Goal: Task Accomplishment & Management: Manage account settings

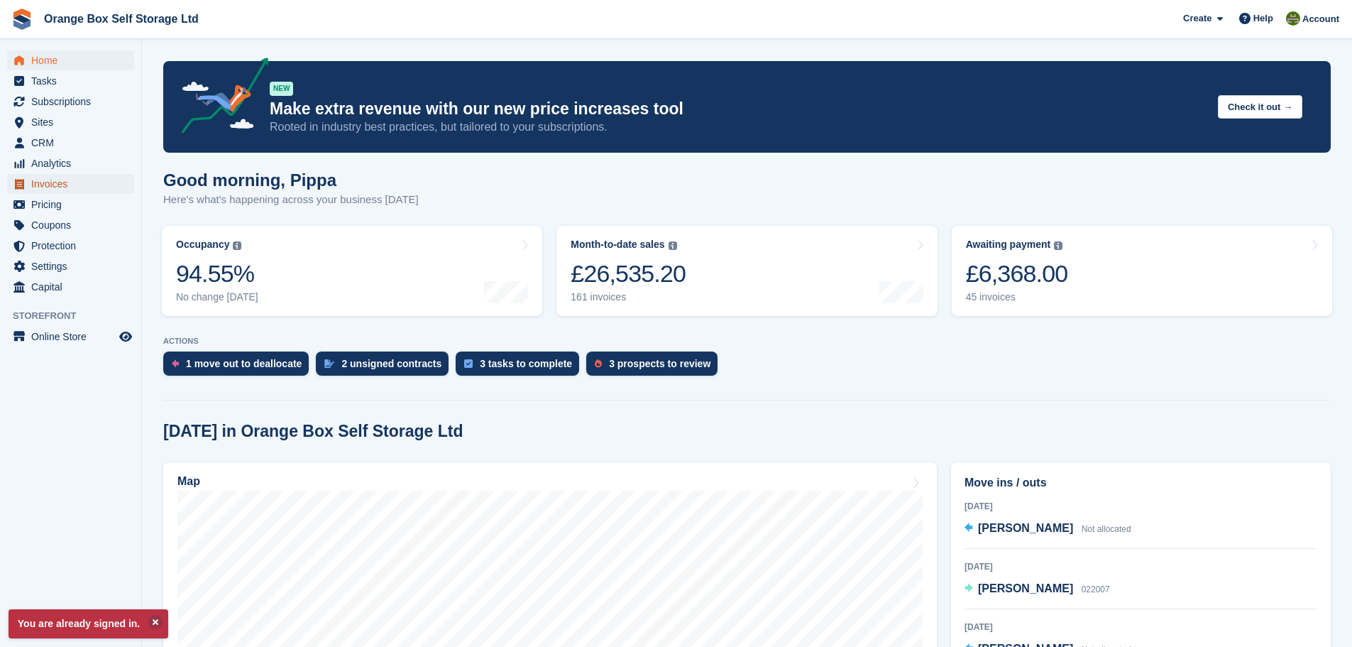
click at [58, 193] on span "Invoices" at bounding box center [73, 184] width 85 height 20
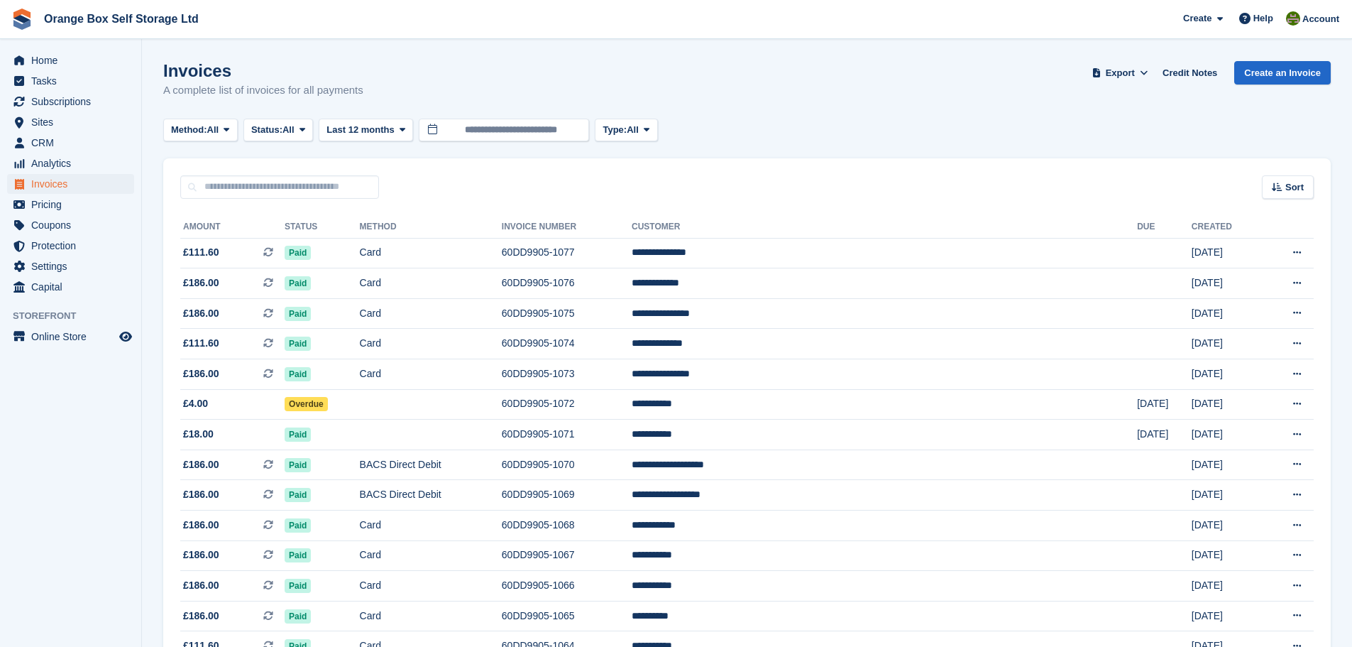
click at [274, 189] on input "text" at bounding box center [279, 186] width 199 height 23
type input "*****"
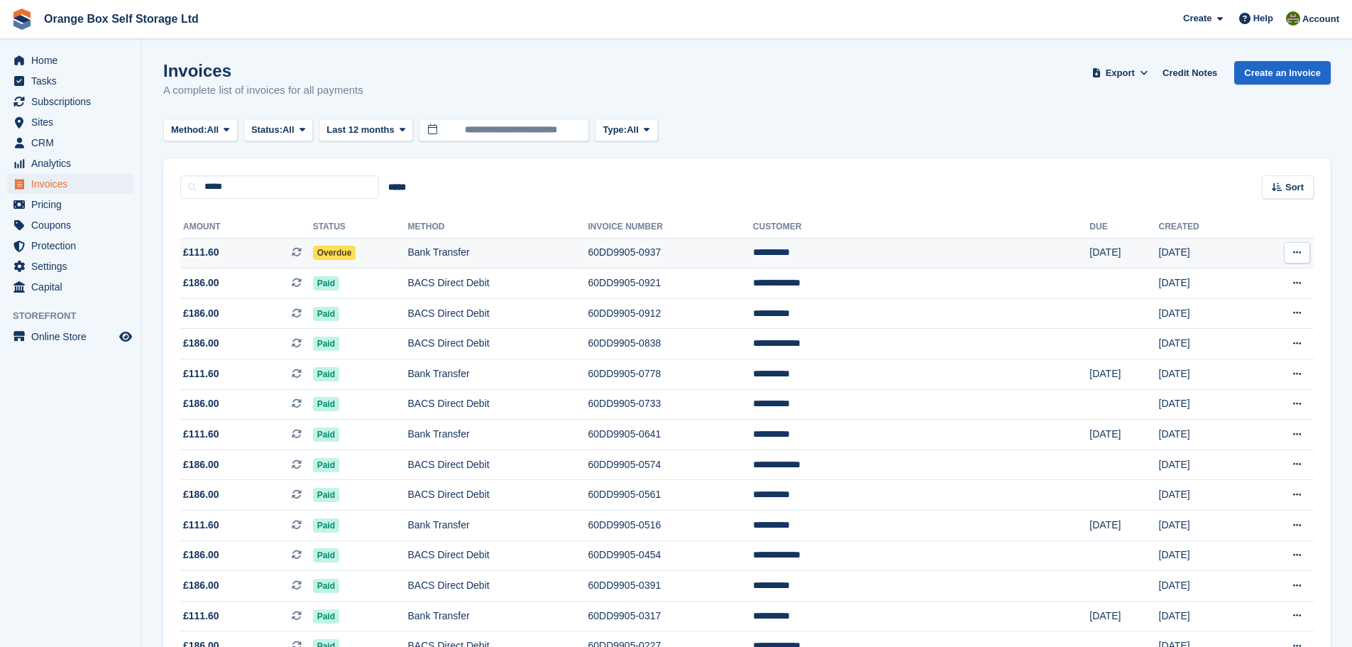
click at [483, 253] on td "Bank Transfer" at bounding box center [497, 253] width 180 height 31
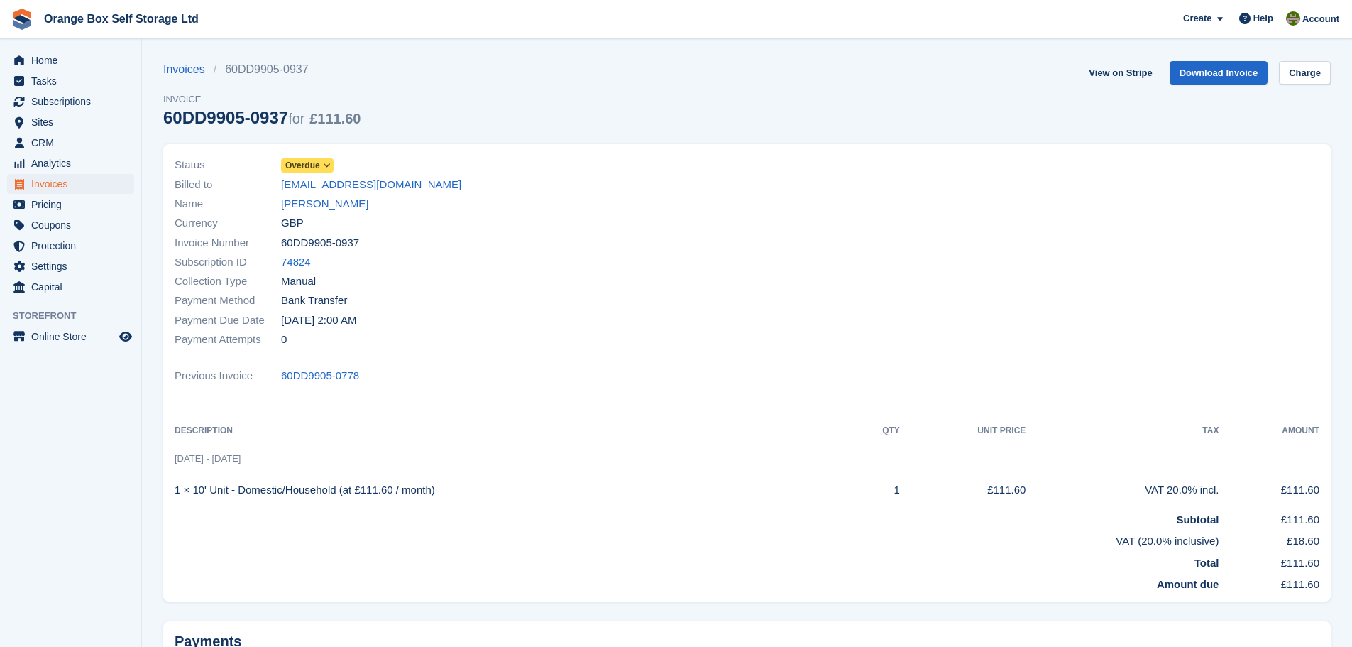
click at [318, 163] on span "Overdue" at bounding box center [302, 165] width 35 height 13
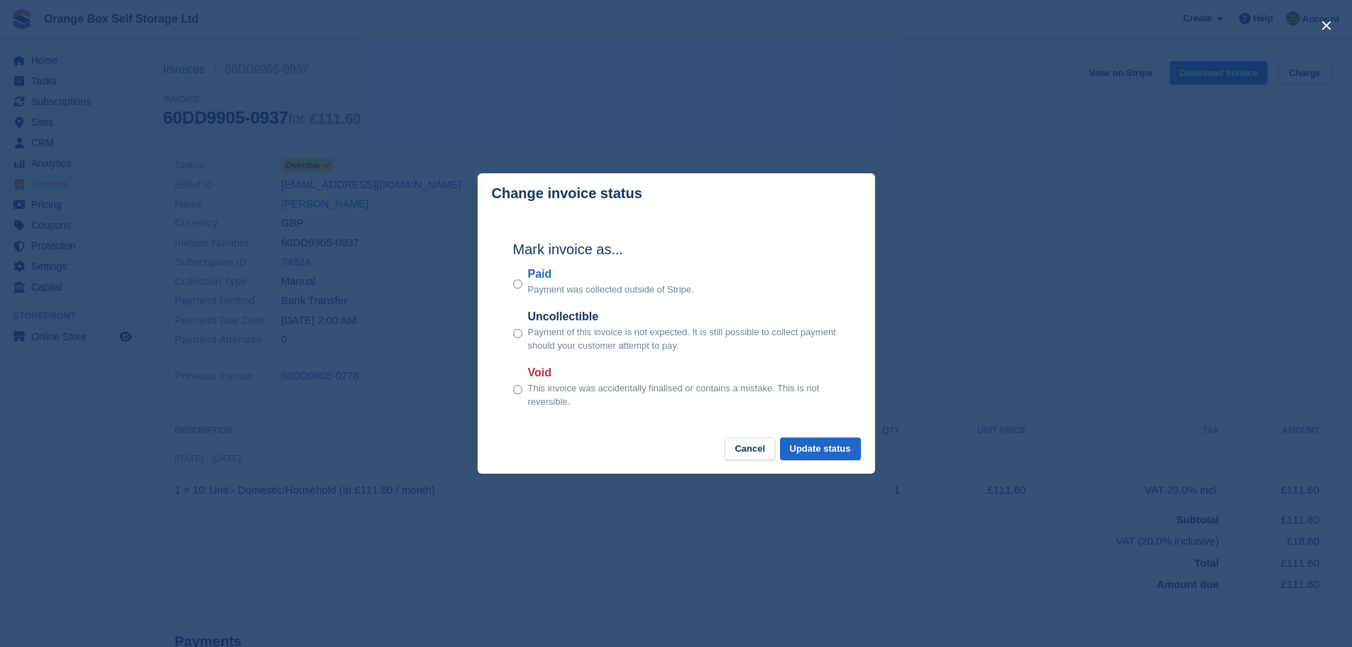
drag, startPoint x: 542, startPoint y: 270, endPoint x: 551, endPoint y: 274, distance: 10.2
click at [542, 270] on label "Paid" at bounding box center [611, 273] width 166 height 17
click at [845, 444] on button "Update status" at bounding box center [820, 448] width 81 height 23
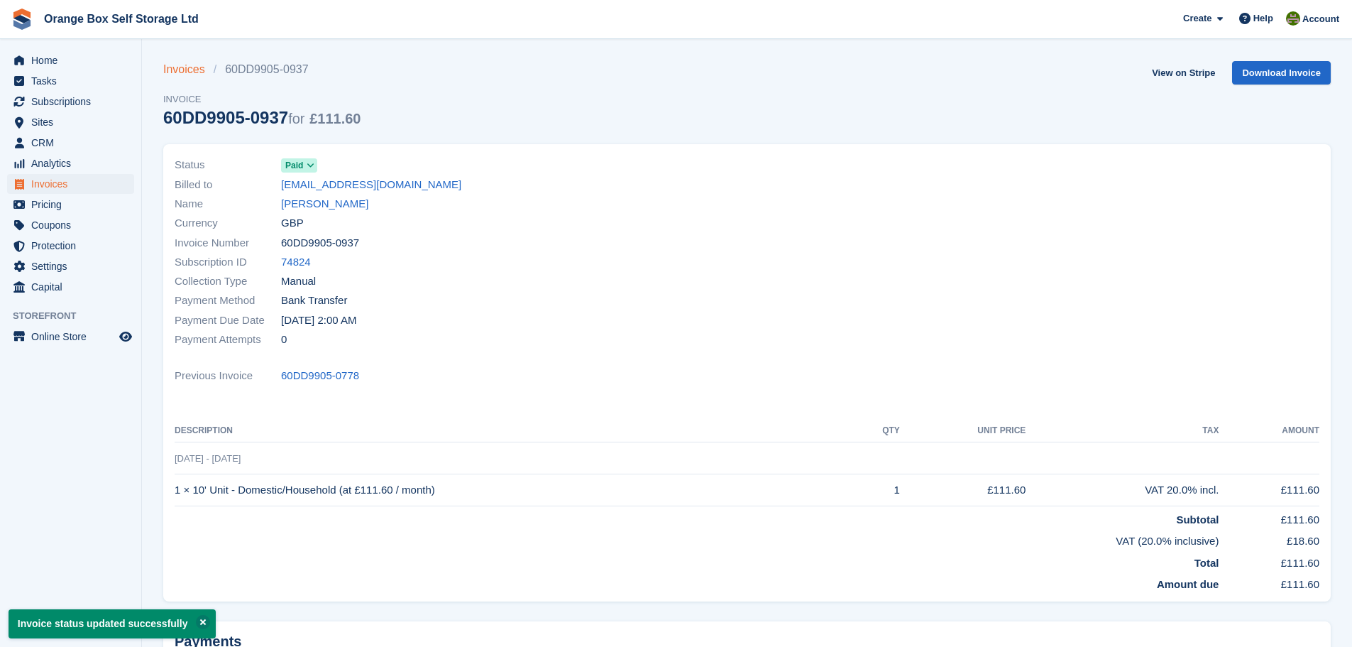
click at [170, 58] on section "Invoice status updated successfully Invoices 60DD9905-0937 Invoice 60DD9905-093…" at bounding box center [747, 399] width 1210 height 799
click at [183, 68] on link "Invoices" at bounding box center [188, 69] width 50 height 17
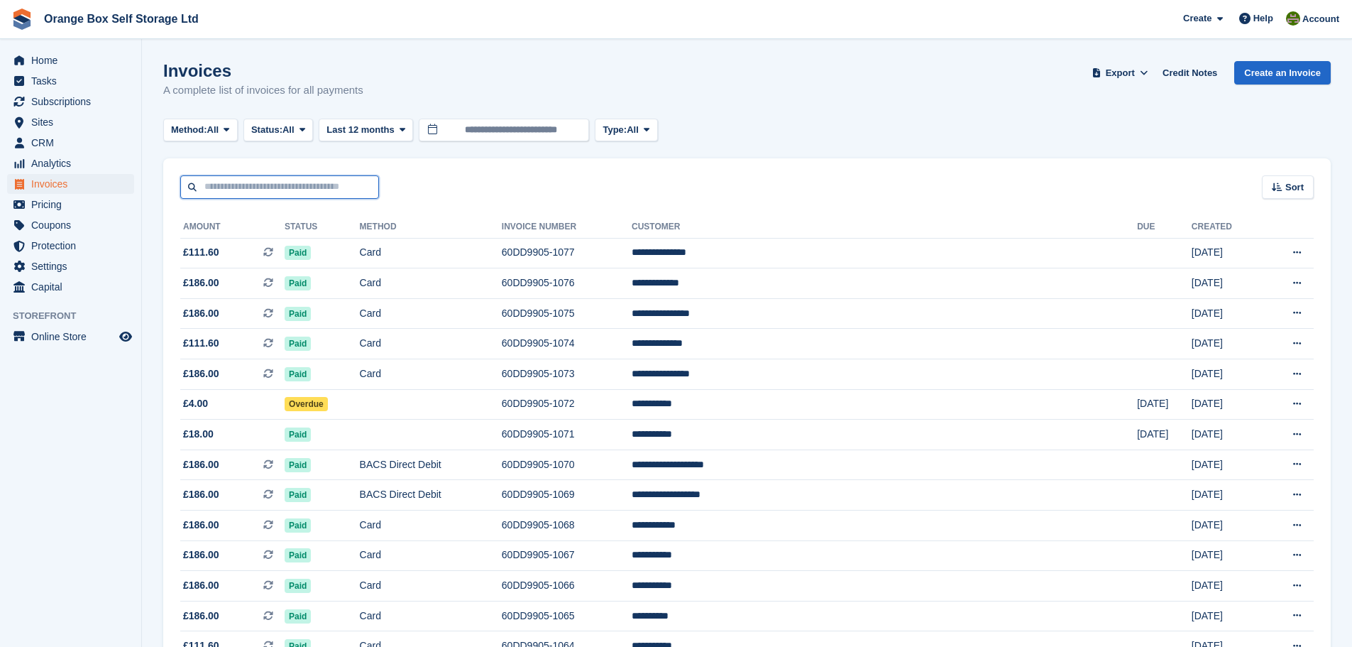
click at [295, 177] on input "text" at bounding box center [279, 186] width 199 height 23
type input "*****"
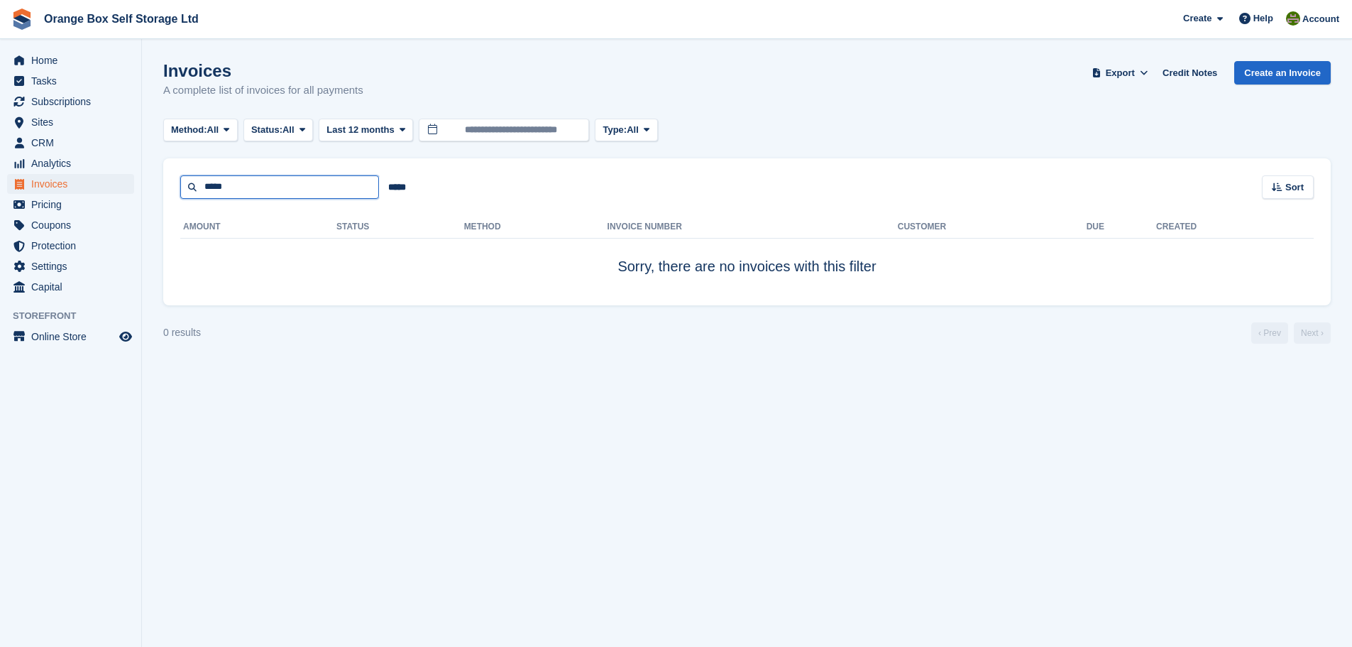
click at [295, 177] on input "*****" at bounding box center [279, 186] width 199 height 23
type input "****"
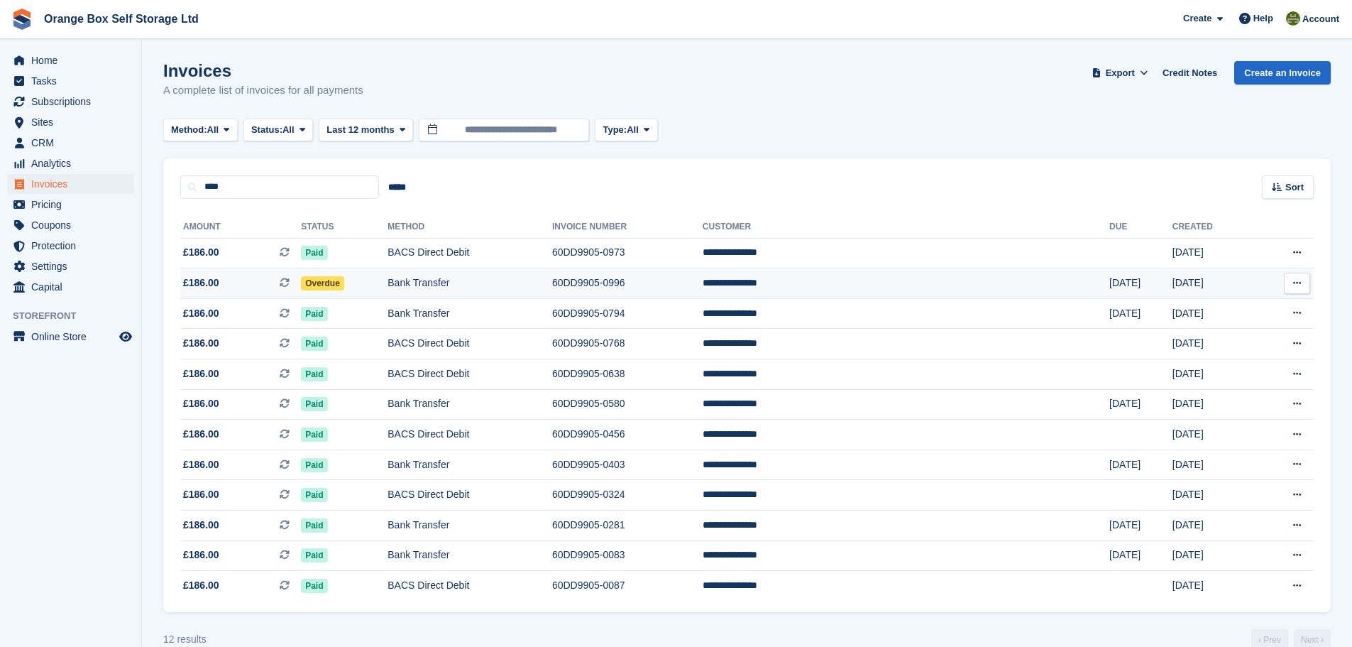
click at [505, 280] on td "Bank Transfer" at bounding box center [470, 283] width 165 height 31
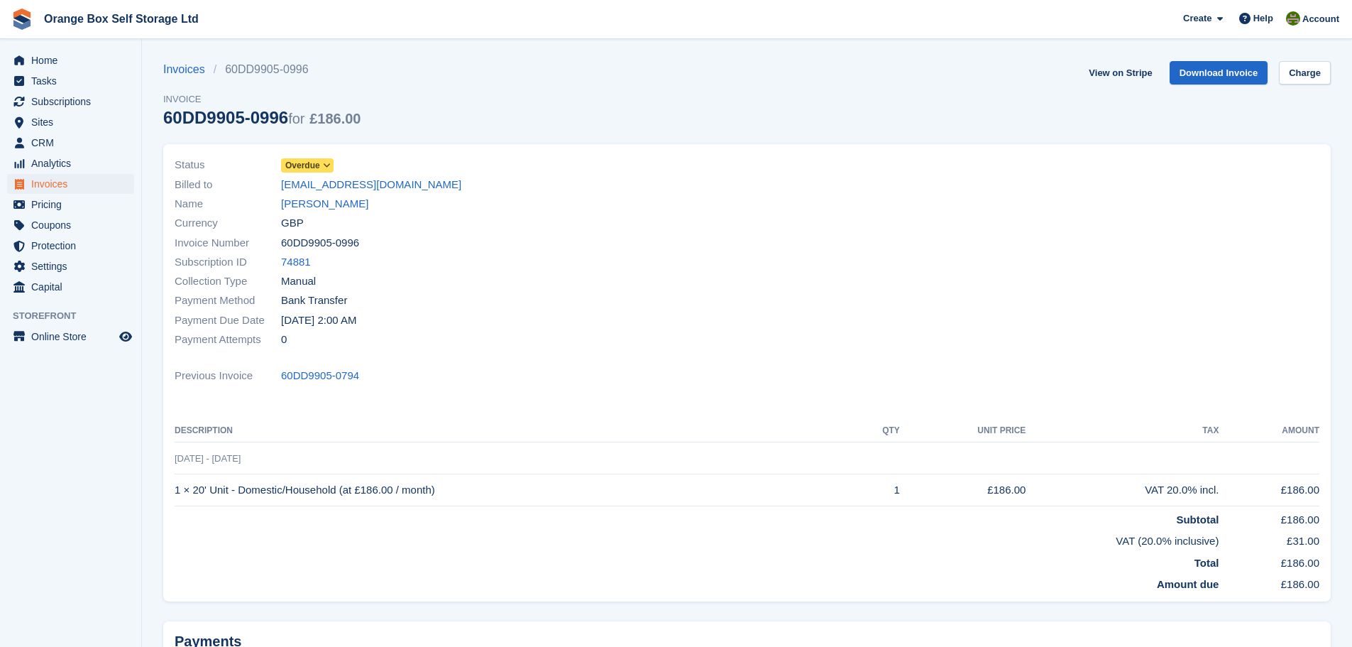
click at [317, 166] on span "Overdue" at bounding box center [302, 165] width 35 height 13
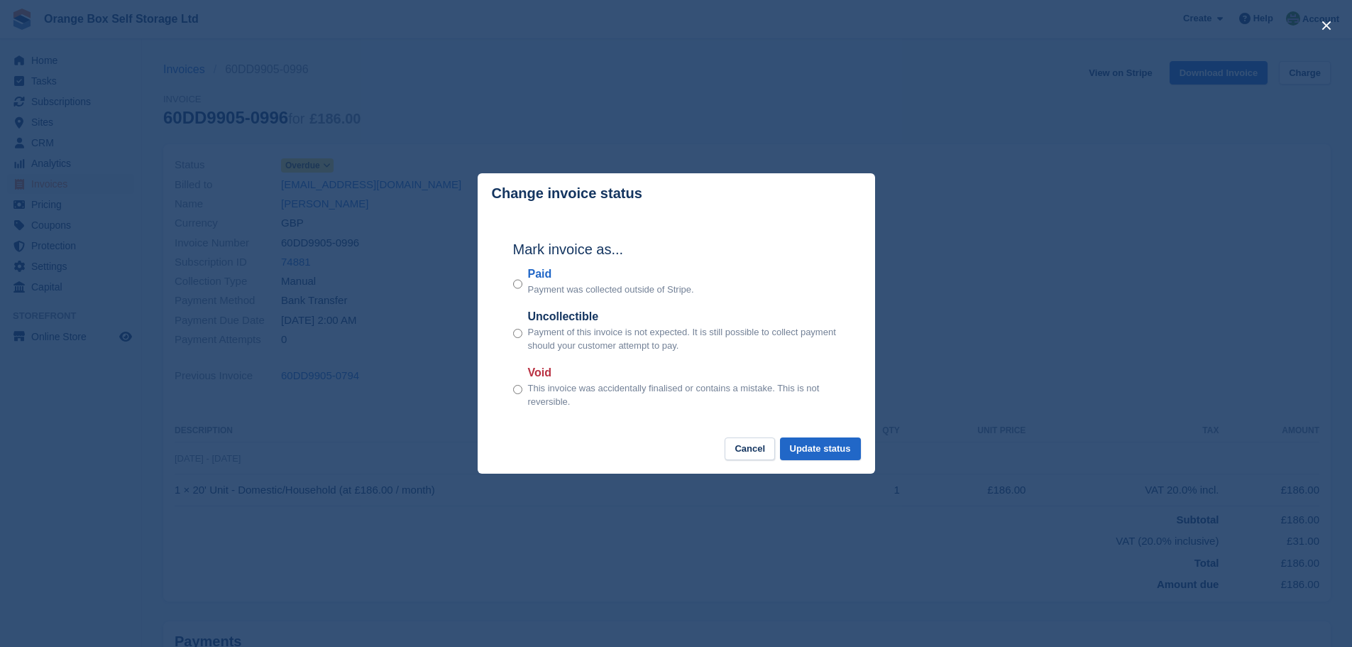
click at [546, 282] on label "Paid" at bounding box center [611, 273] width 166 height 17
click at [816, 455] on button "Update status" at bounding box center [820, 448] width 81 height 23
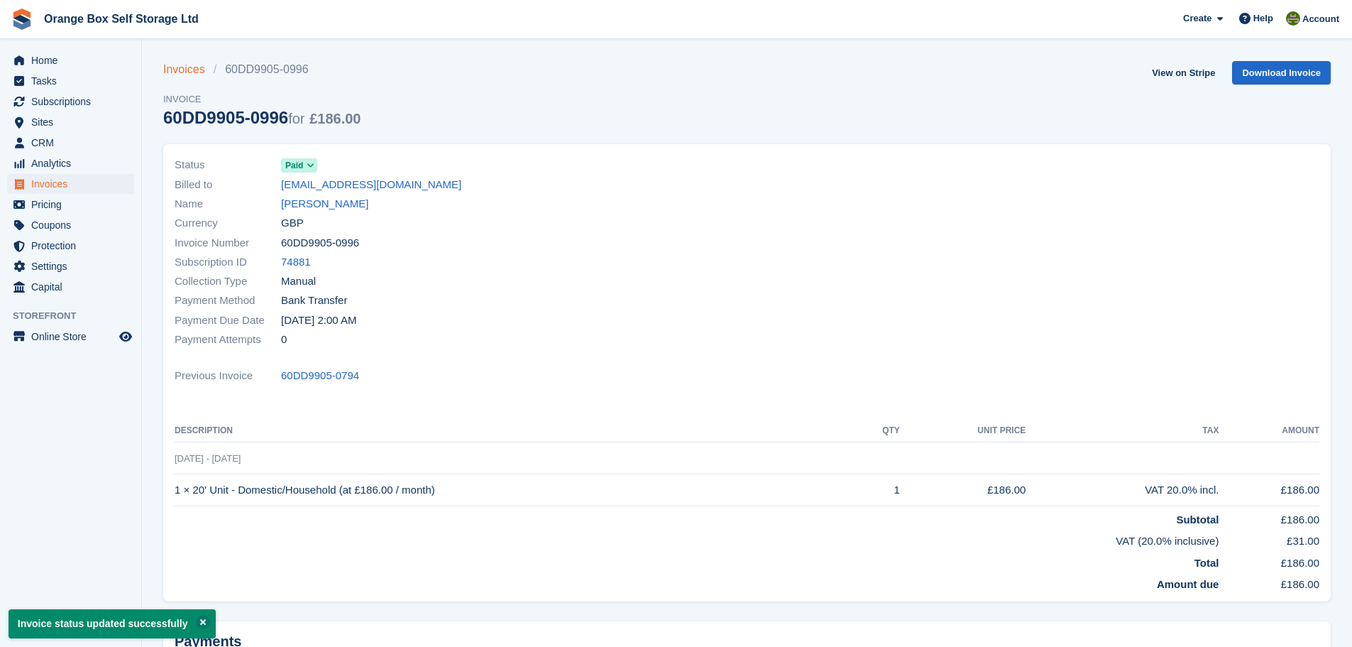
click at [184, 75] on link "Invoices" at bounding box center [188, 69] width 50 height 17
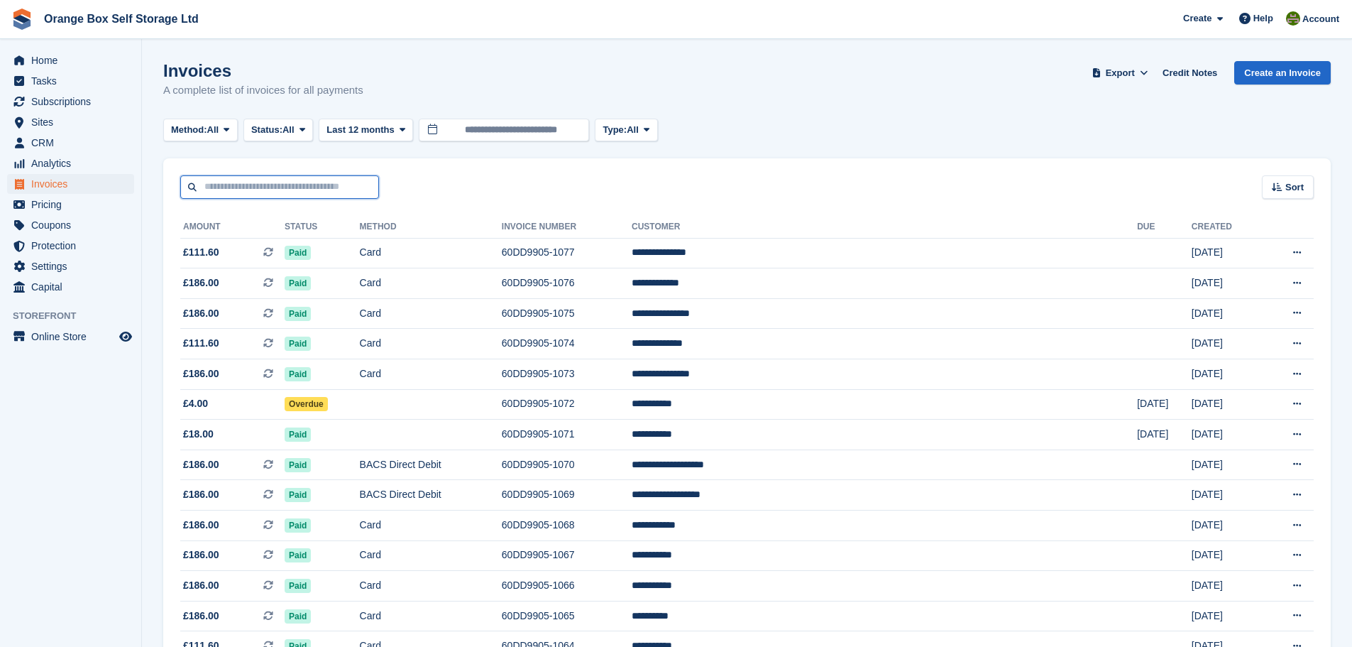
click at [346, 187] on input "text" at bounding box center [279, 186] width 199 height 23
type input "****"
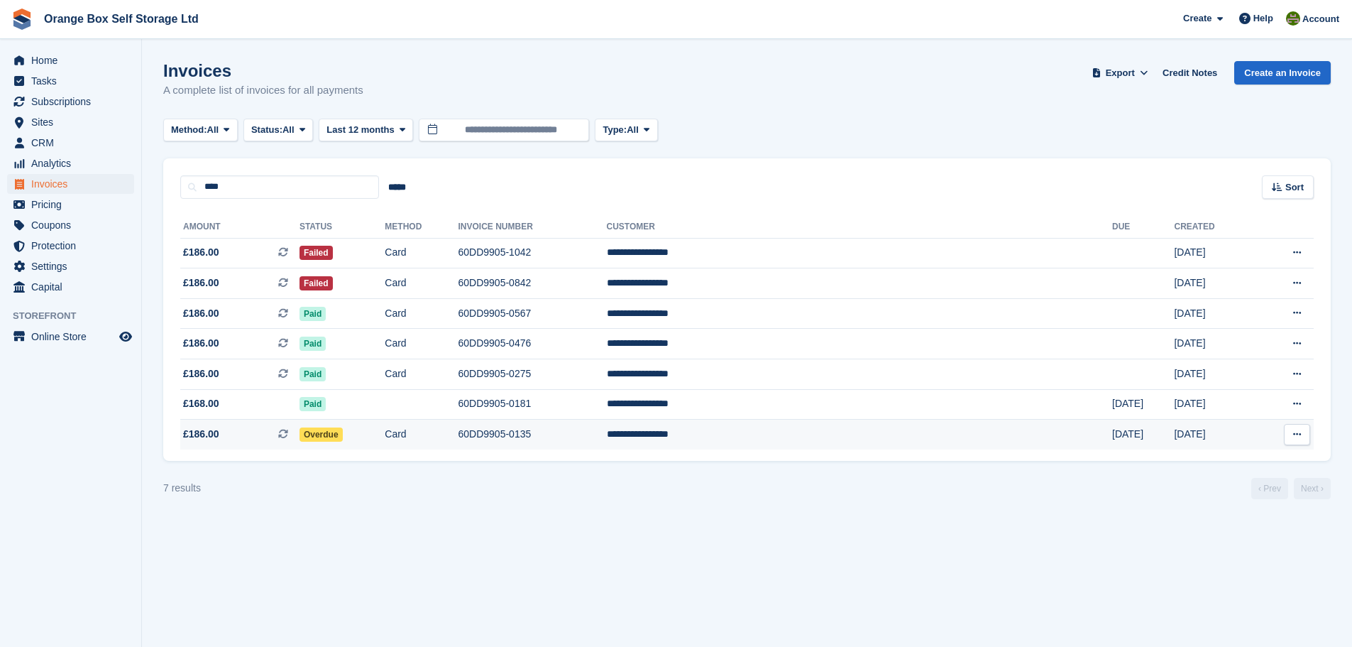
click at [385, 431] on td "Overdue" at bounding box center [342, 435] width 85 height 30
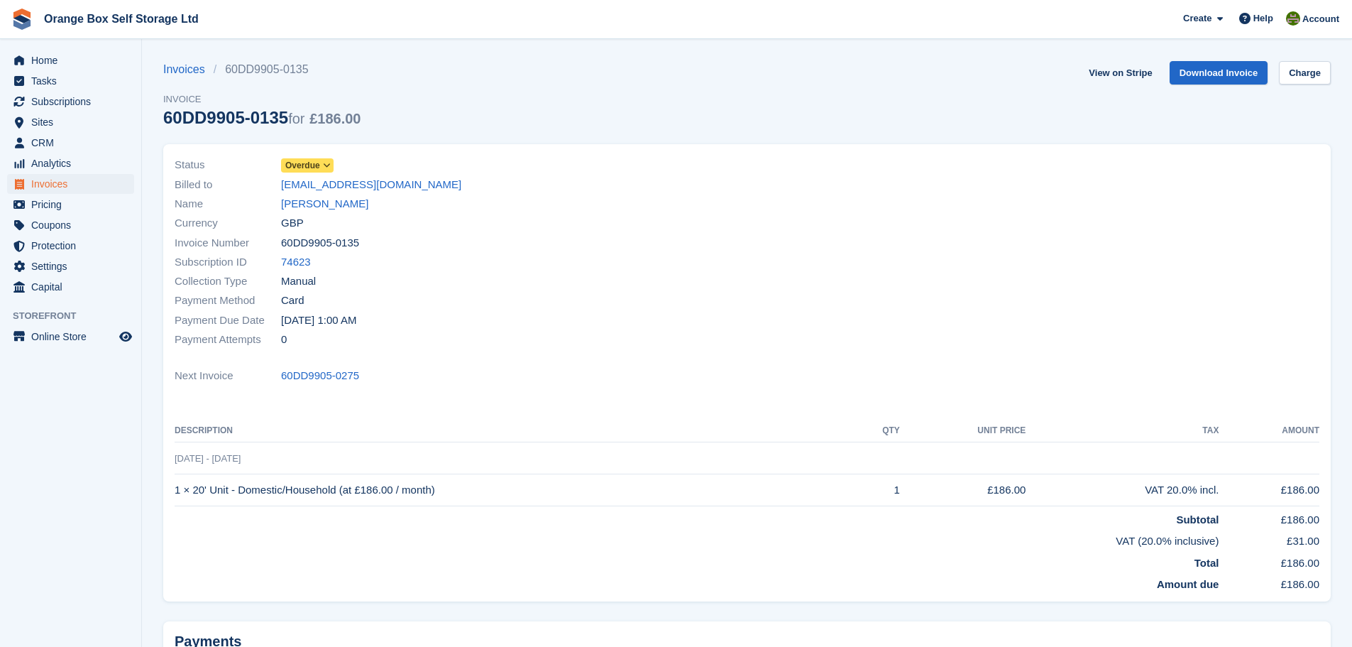
click at [320, 161] on span "Overdue" at bounding box center [307, 165] width 53 height 14
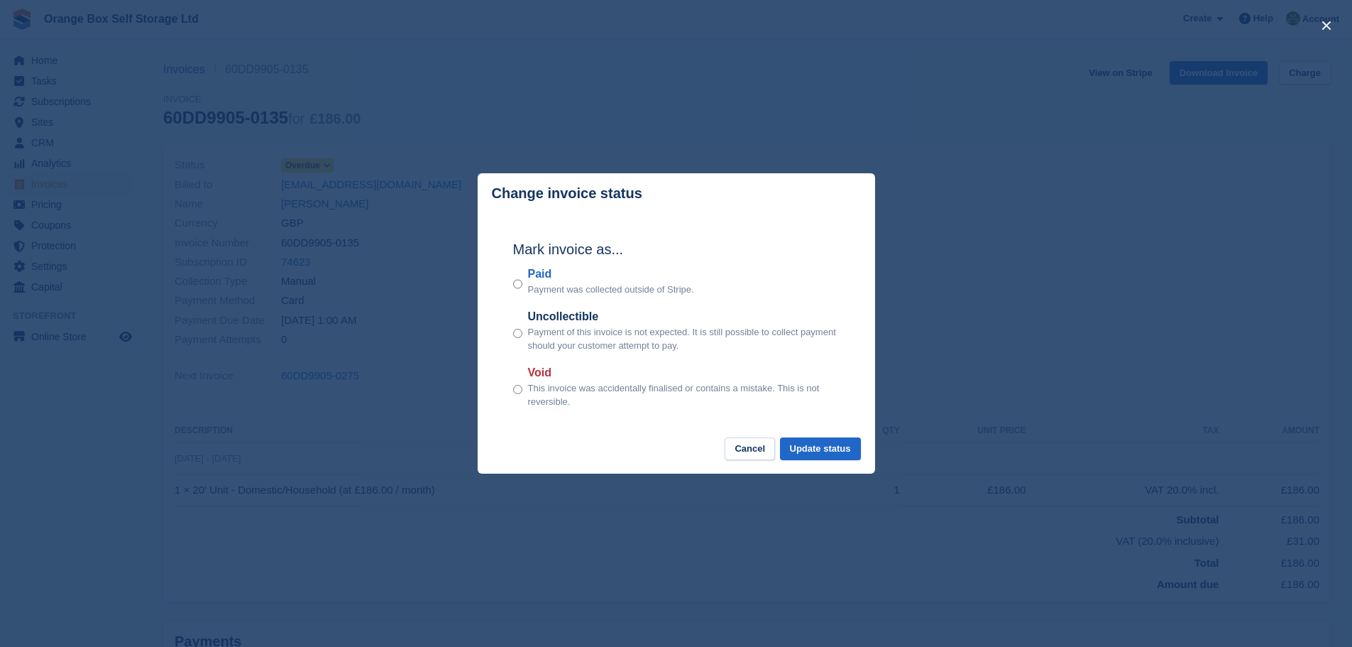
click at [546, 276] on label "Paid" at bounding box center [611, 273] width 166 height 17
click at [827, 447] on button "Update status" at bounding box center [820, 448] width 81 height 23
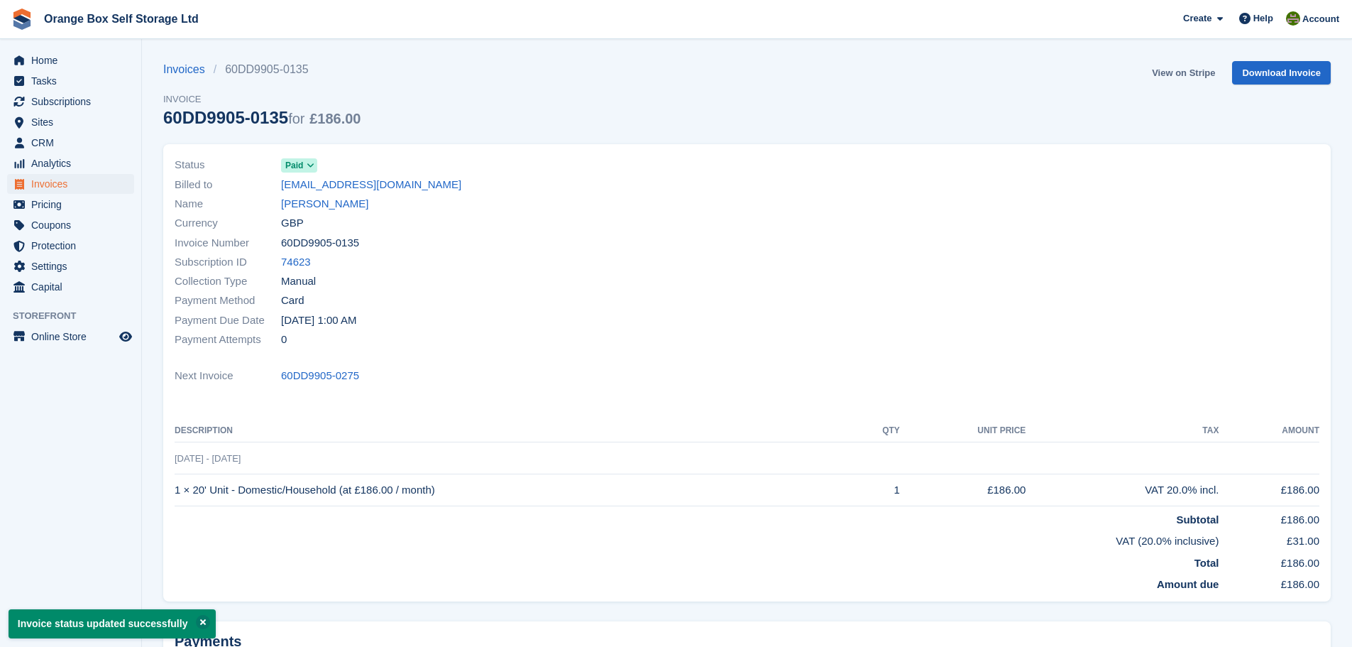
click at [1198, 77] on link "View on Stripe" at bounding box center [1183, 72] width 75 height 23
